Goal: Navigation & Orientation: Find specific page/section

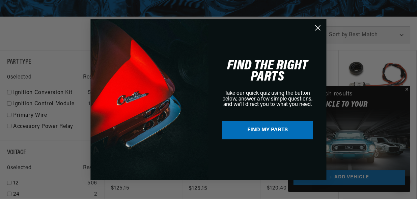
scroll to position [0, 357]
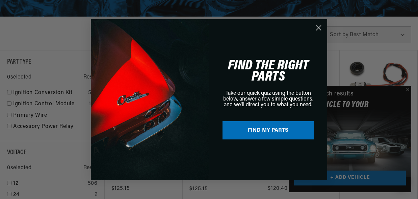
click at [318, 27] on icon "Close dialog" at bounding box center [318, 27] width 5 height 5
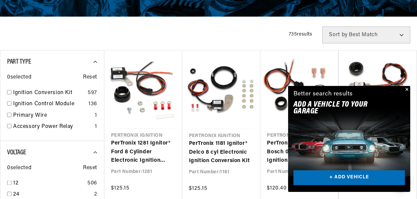
scroll to position [0, 356]
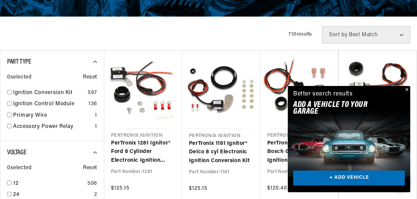
click at [407, 87] on button "Close" at bounding box center [406, 90] width 8 height 8
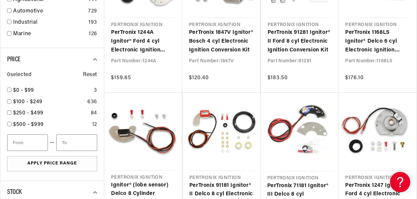
scroll to position [0, 0]
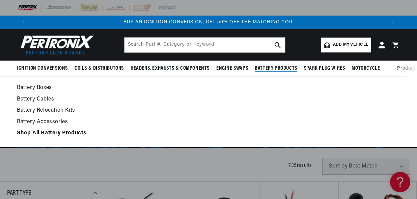
click at [288, 72] on span "Battery Products" at bounding box center [276, 68] width 43 height 7
click at [75, 132] on strong "Shop All Battery Products" at bounding box center [52, 132] width 70 height 5
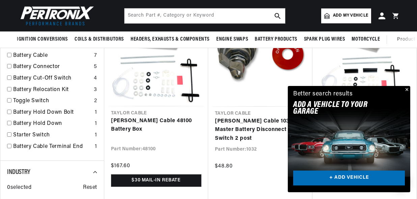
scroll to position [0, 356]
click at [405, 88] on button "Close" at bounding box center [406, 90] width 8 height 8
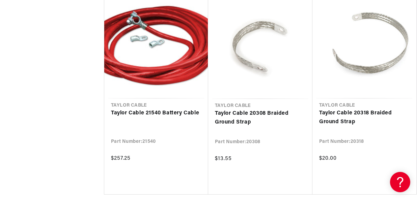
scroll to position [809, 0]
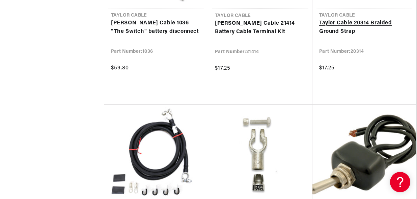
scroll to position [1613, 0]
